Goal: Transaction & Acquisition: Purchase product/service

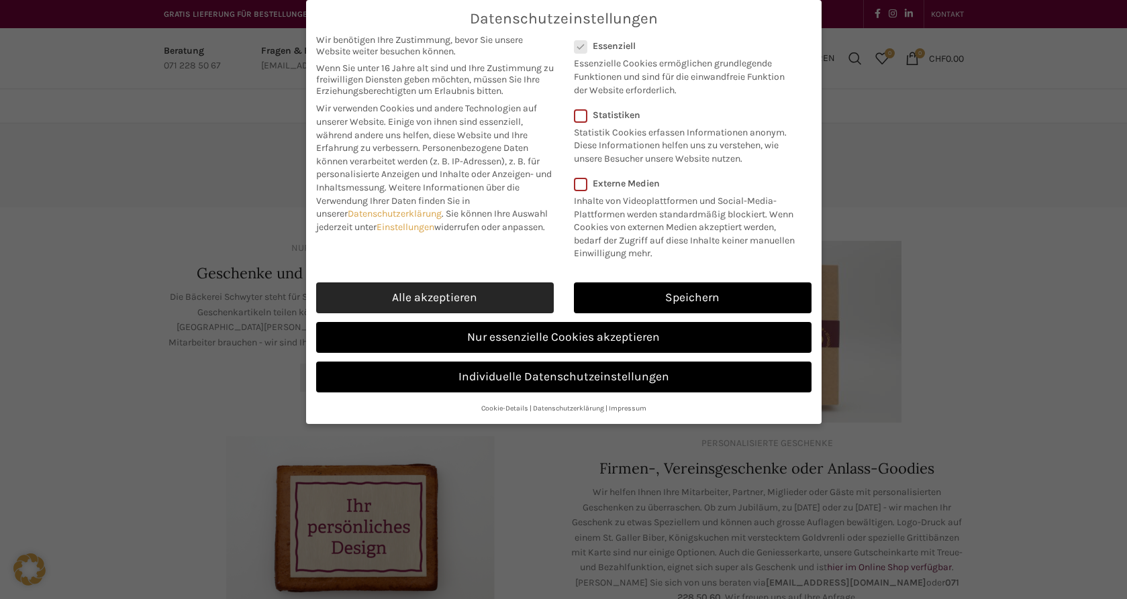
click at [506, 288] on link "Alle akzeptieren" at bounding box center [435, 298] width 238 height 31
checkbox input "true"
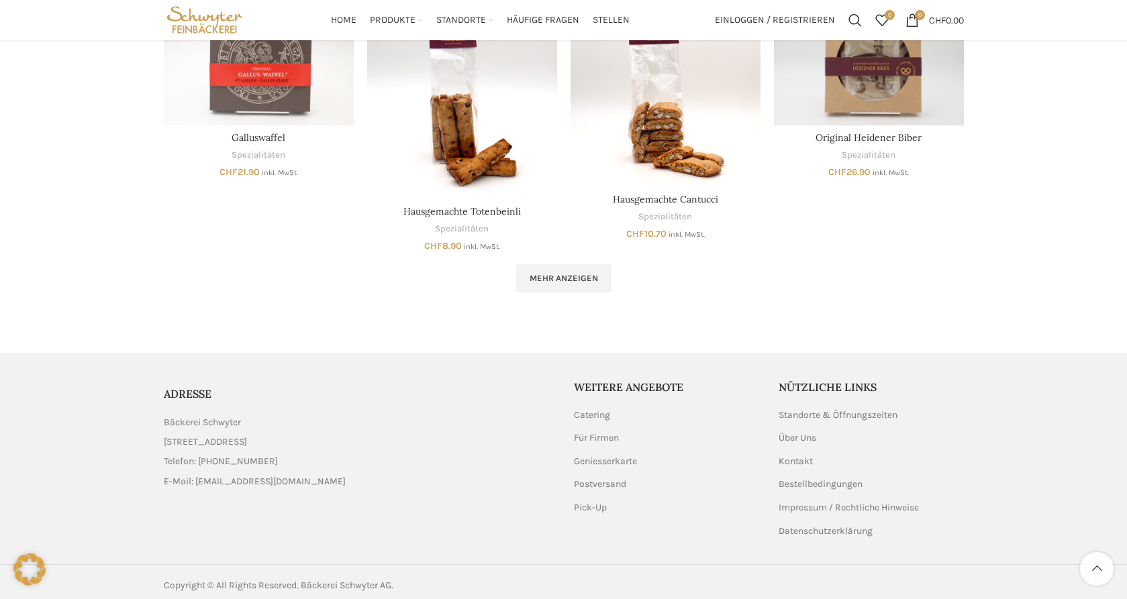
scroll to position [650, 0]
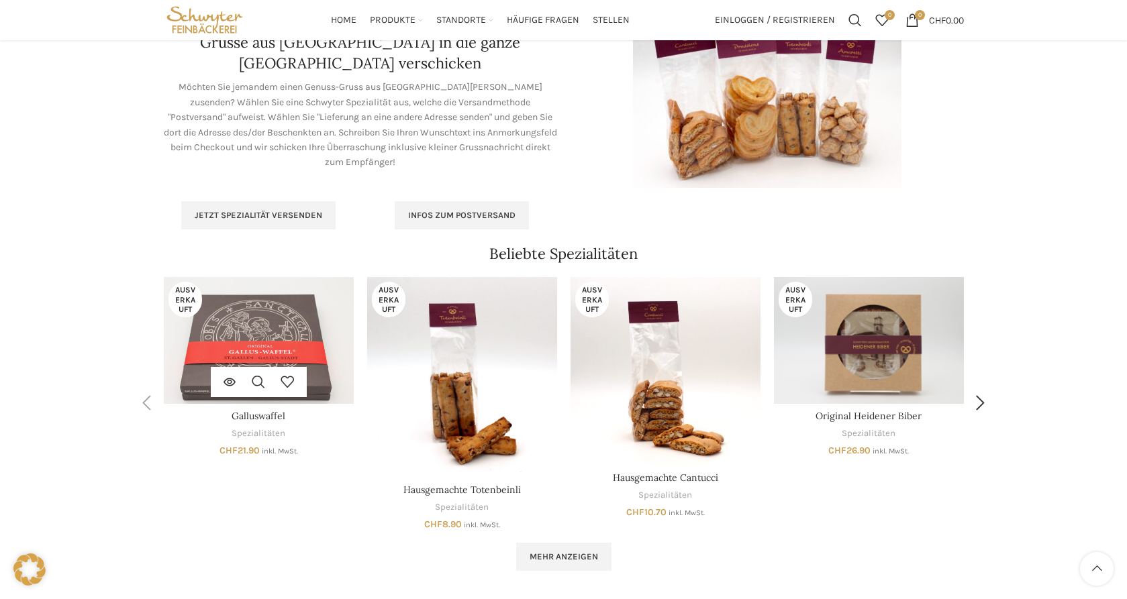
click at [278, 354] on img "Galluswaffel" at bounding box center [259, 340] width 190 height 127
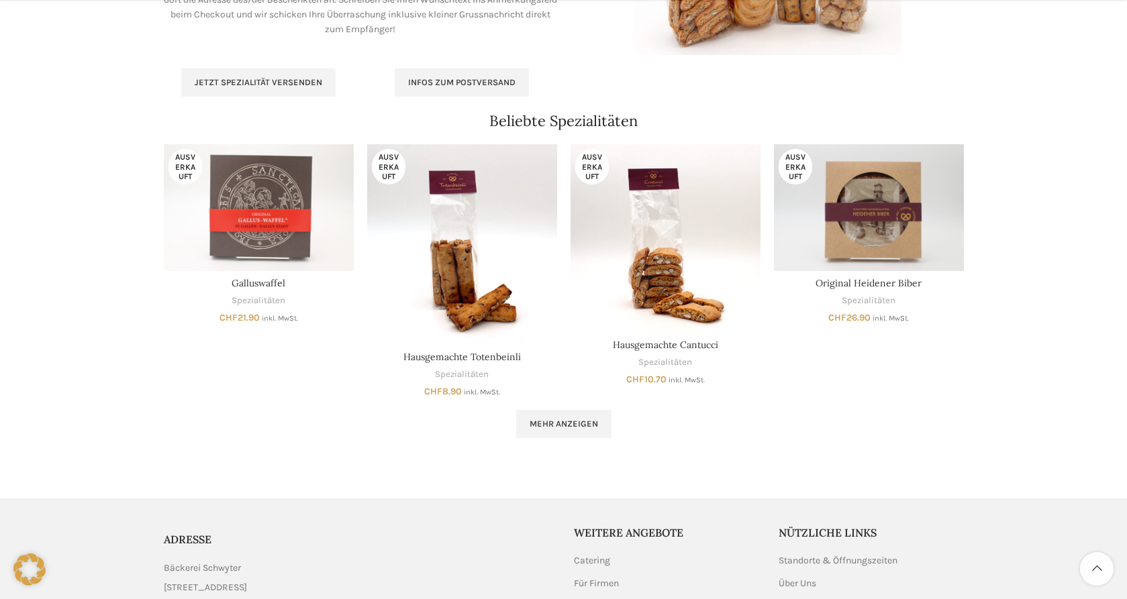
scroll to position [929, 0]
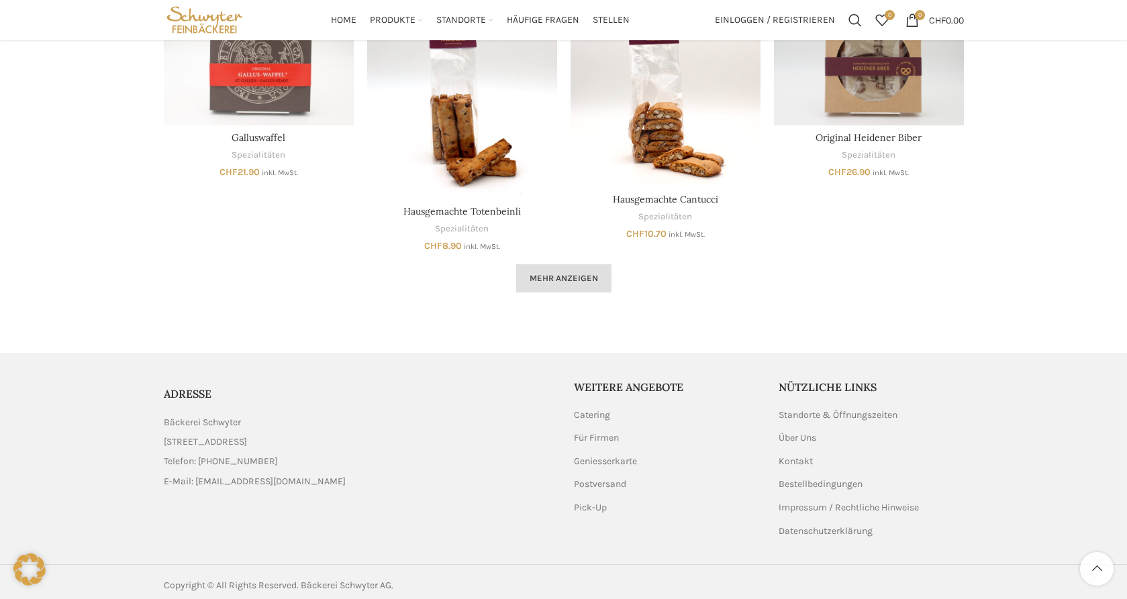
click at [605, 277] on link "Mehr anzeigen" at bounding box center [563, 278] width 95 height 28
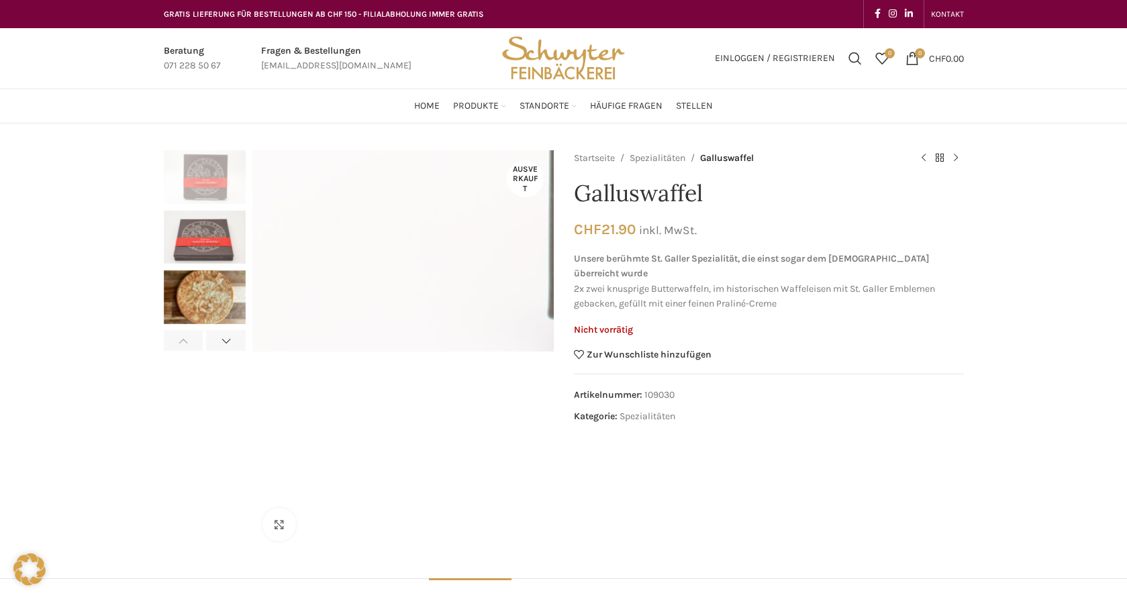
click at [230, 306] on img "3 / 4" at bounding box center [205, 297] width 82 height 54
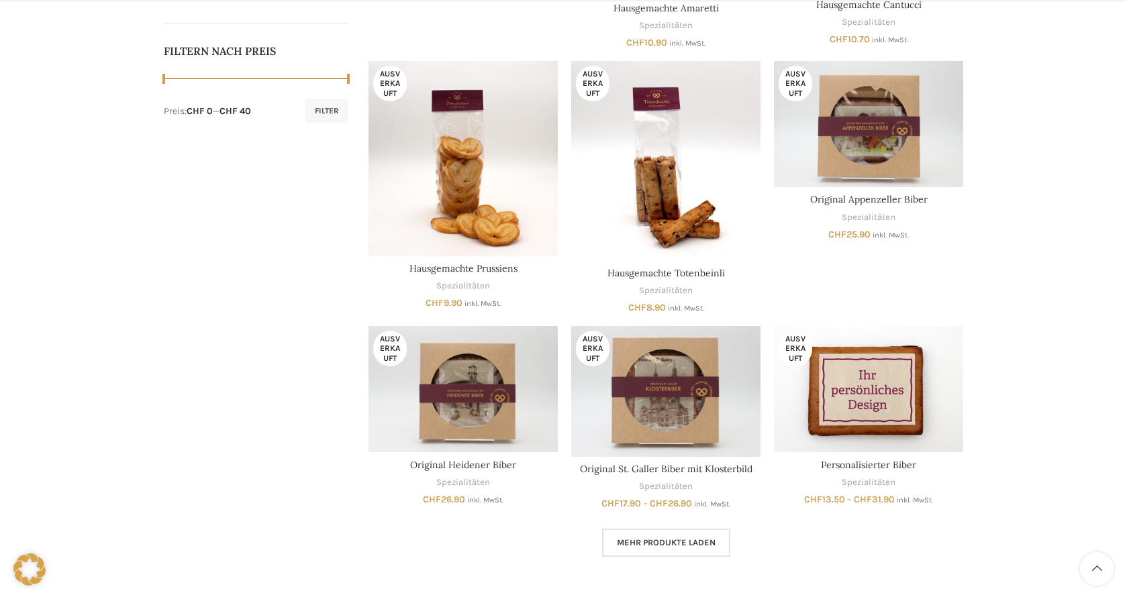
scroll to position [907, 0]
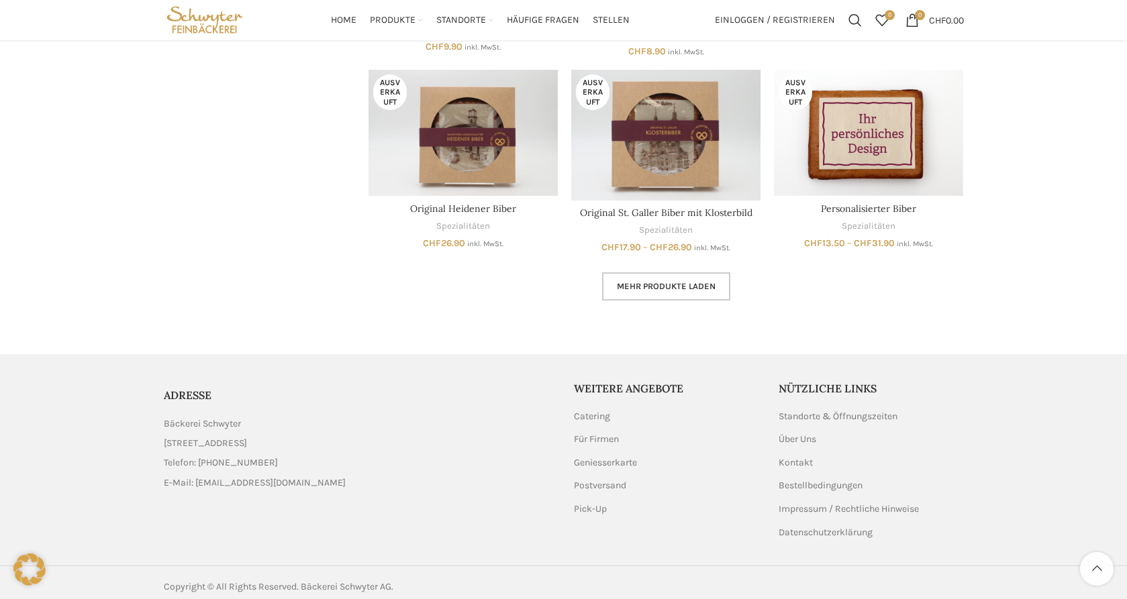
click at [672, 289] on link "Mehr Produkte laden" at bounding box center [666, 286] width 128 height 28
